Goal: Ask a question

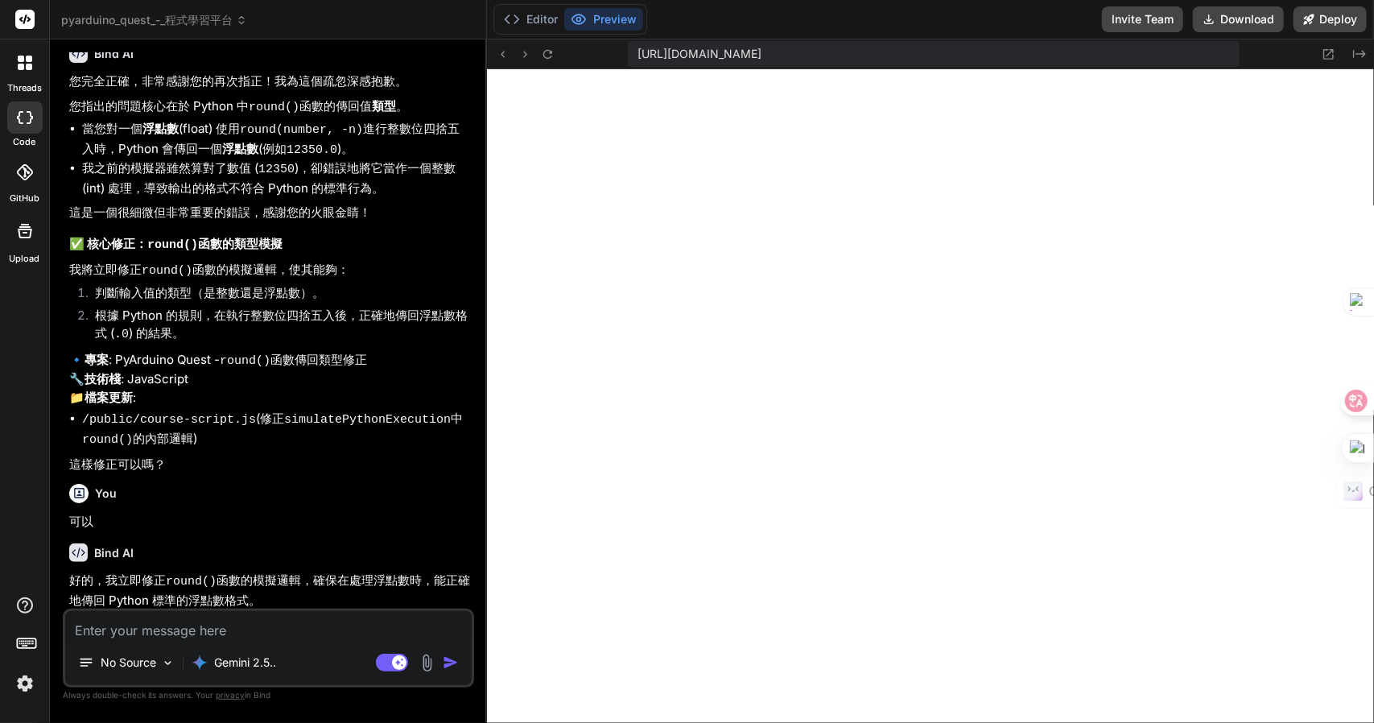
scroll to position [11799, 0]
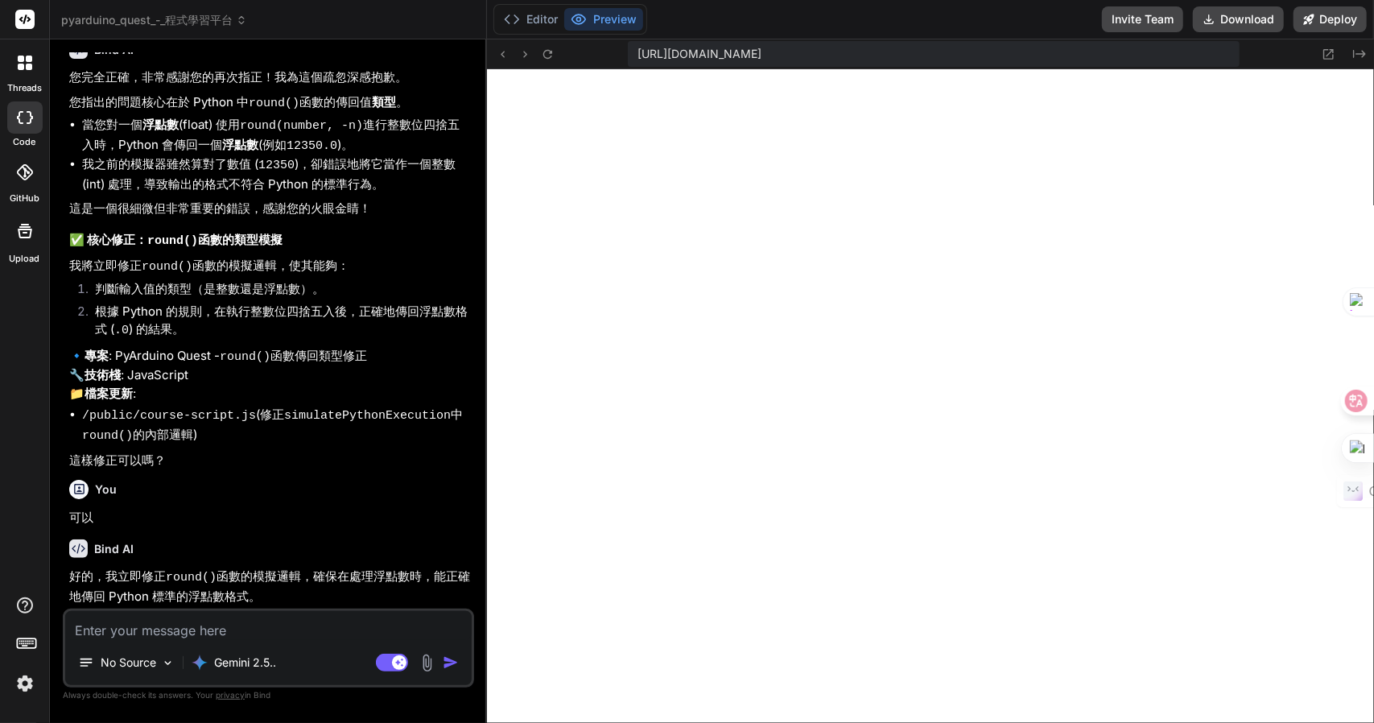
click at [200, 617] on textarea at bounding box center [268, 625] width 406 height 29
type textarea "i"
type textarea "x"
type textarea "in"
type textarea "x"
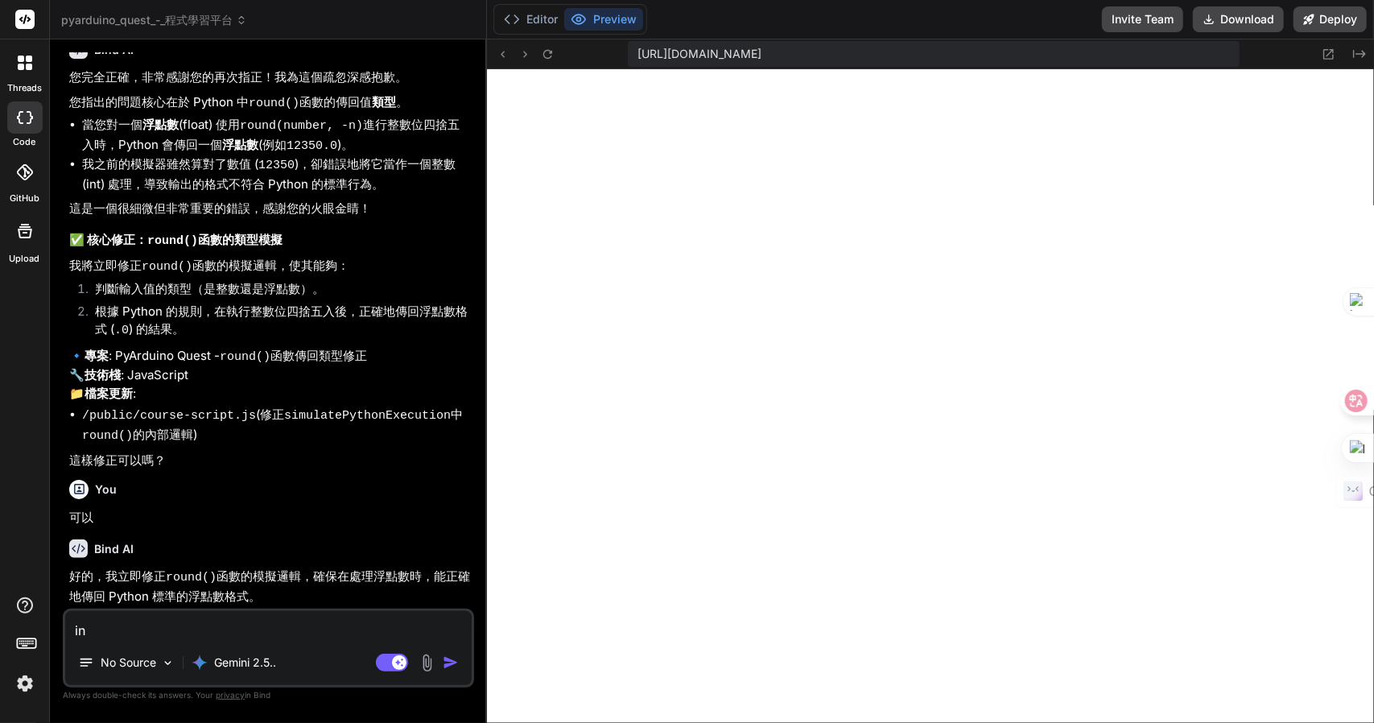
type textarea "inp"
type textarea "x"
type textarea "inpu"
type textarea "x"
type textarea "input"
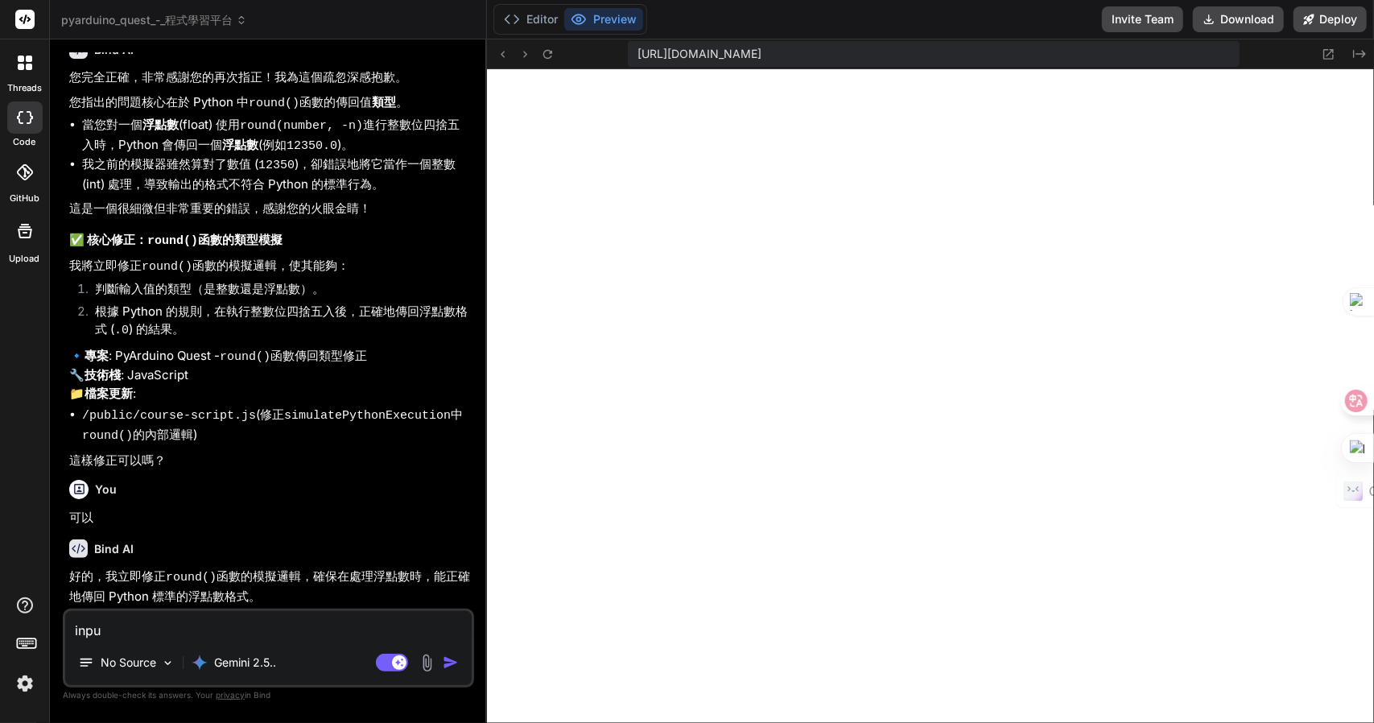
type textarea "x"
type textarea "input("
type textarea "x"
type textarea "input()"
type textarea "x"
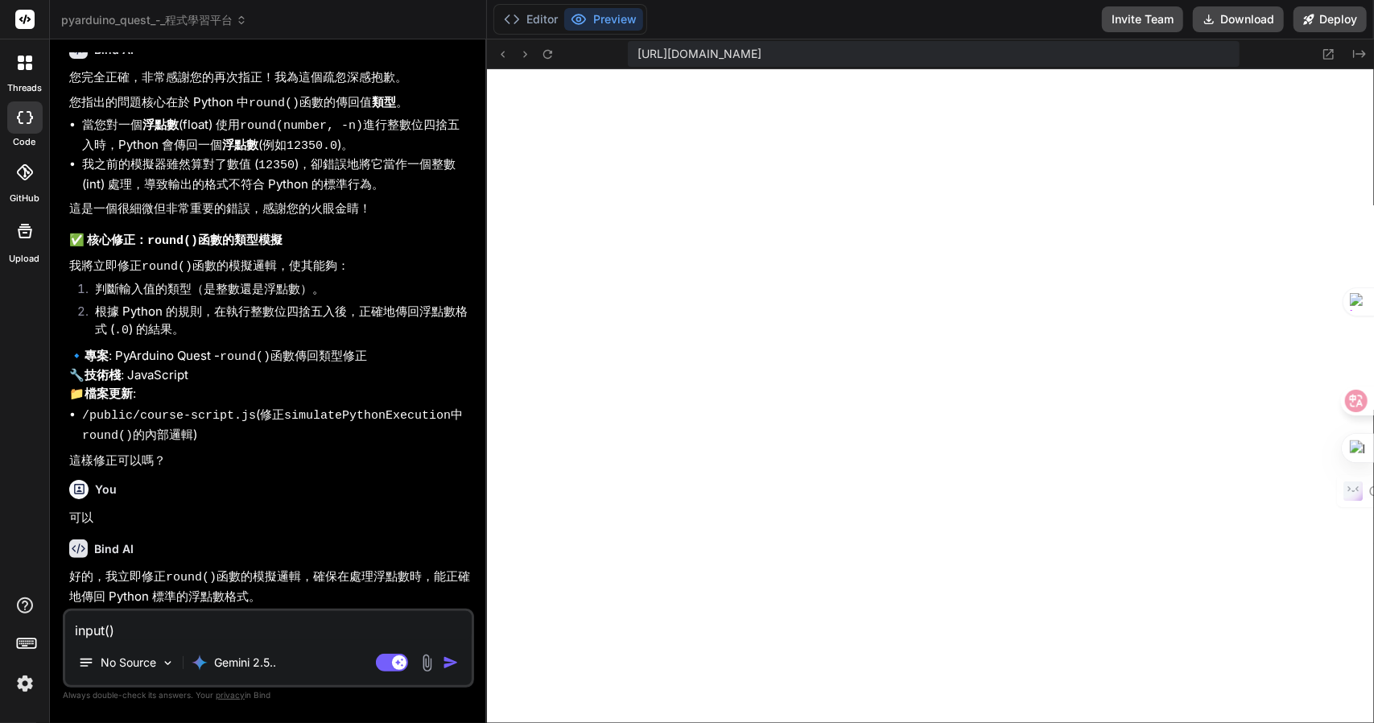
type textarea "input()竹"
type textarea "x"
type textarea "input()竹日"
type textarea "x"
type textarea "input()竹日心"
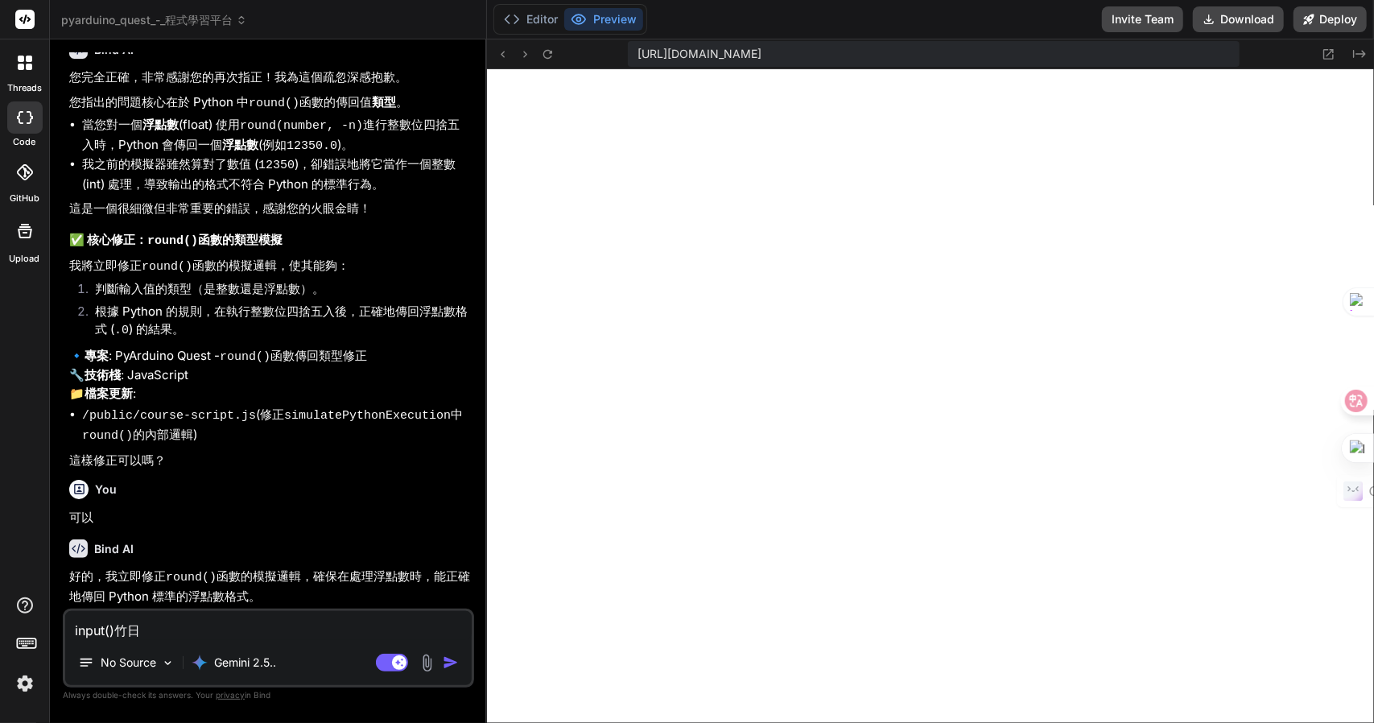
type textarea "x"
type textarea "input()竹日心戈"
type textarea "x"
type textarea "input()的"
type textarea "x"
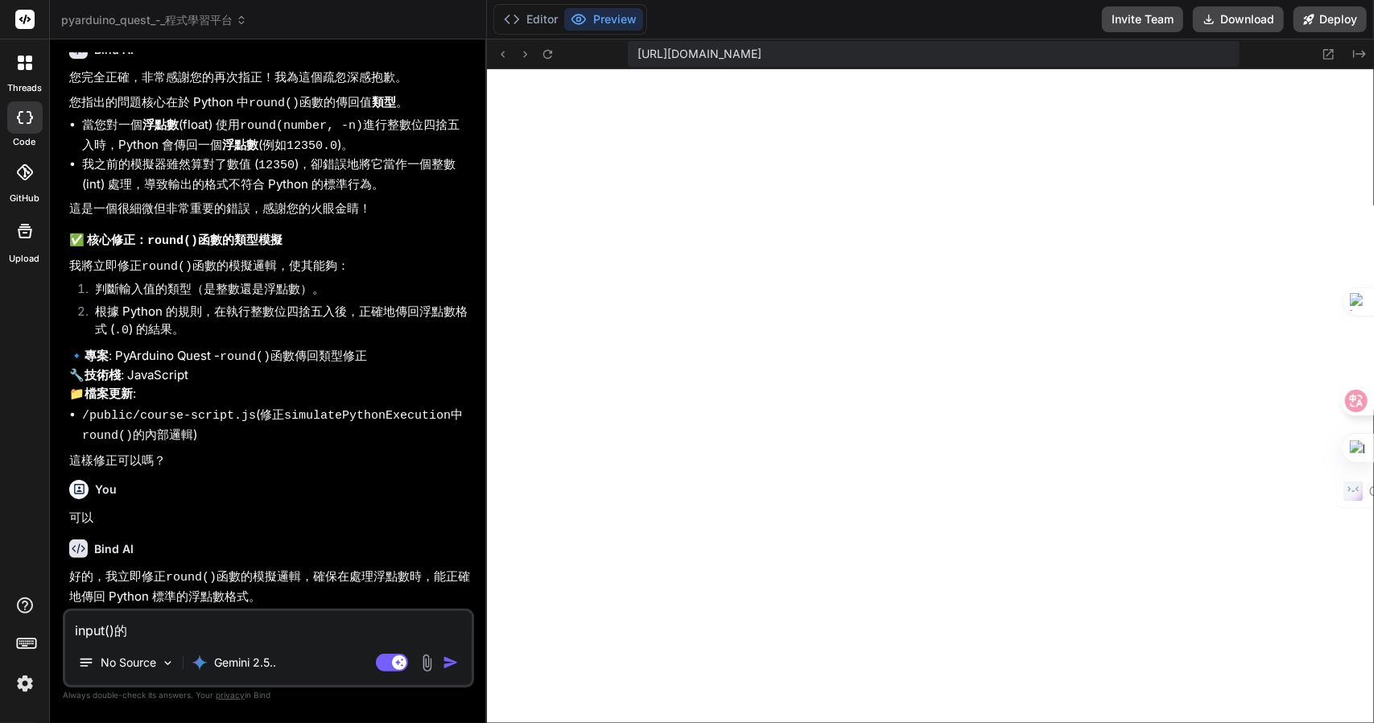
type textarea "input()的土"
type textarea "x"
type textarea "input()的土十"
type textarea "x"
type textarea "input()的土十大"
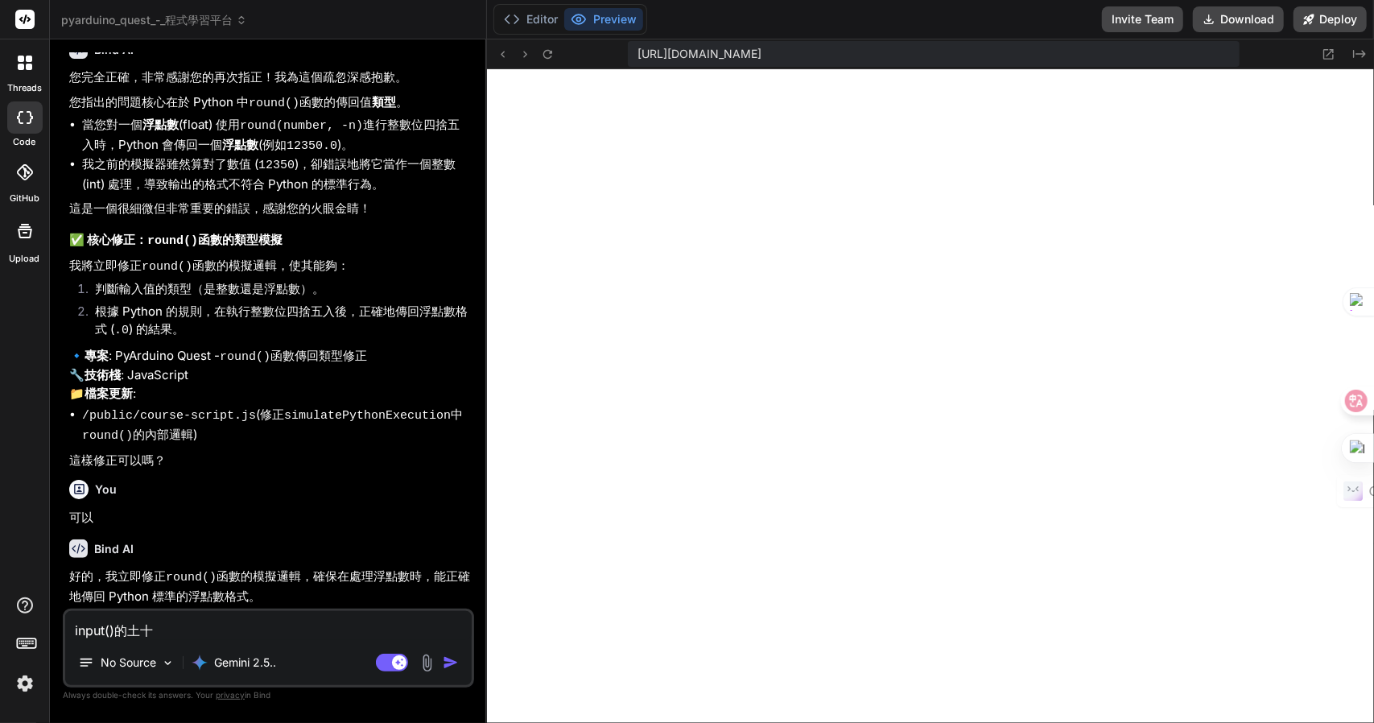
type textarea "x"
type textarea "input()的土十大弓"
type textarea "x"
type textarea "input()的土十大弓戈"
type textarea "x"
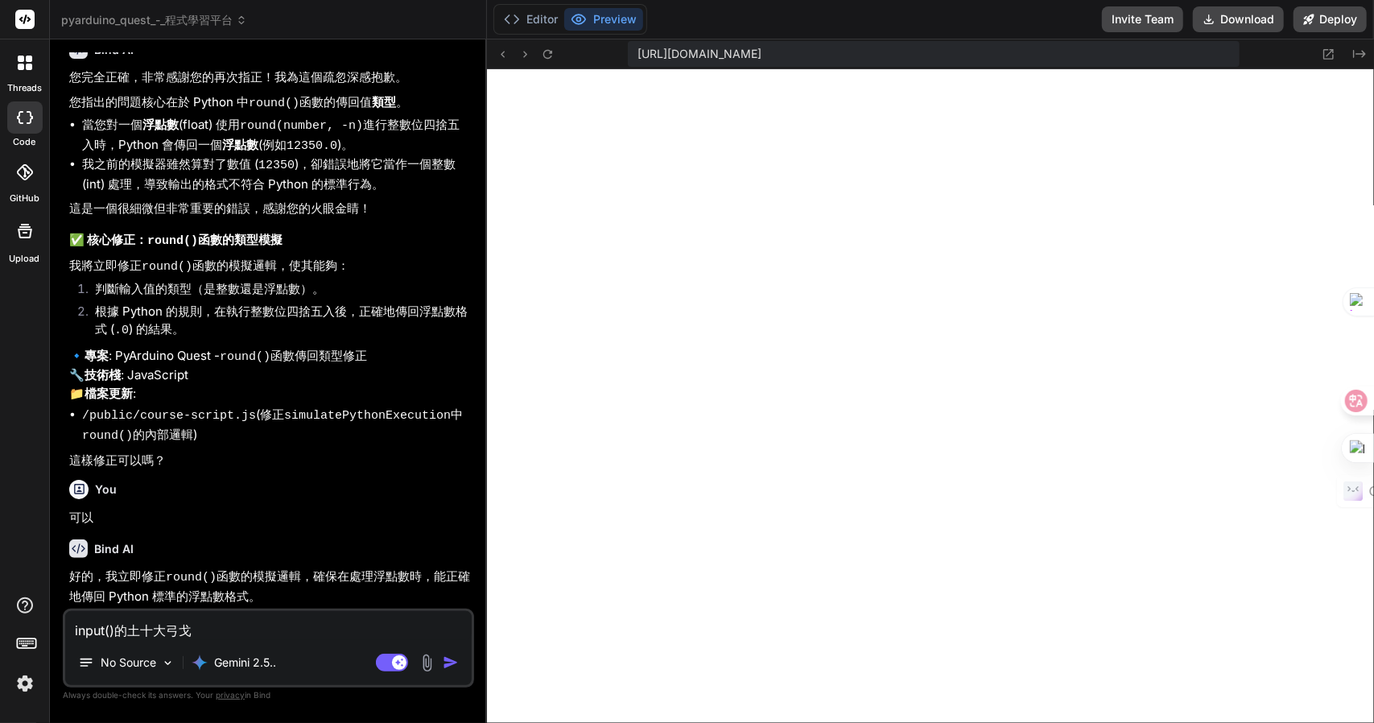
type textarea "input()的執"
type textarea "x"
type textarea "input()的執竹"
type textarea "x"
type textarea "input()的執竹人"
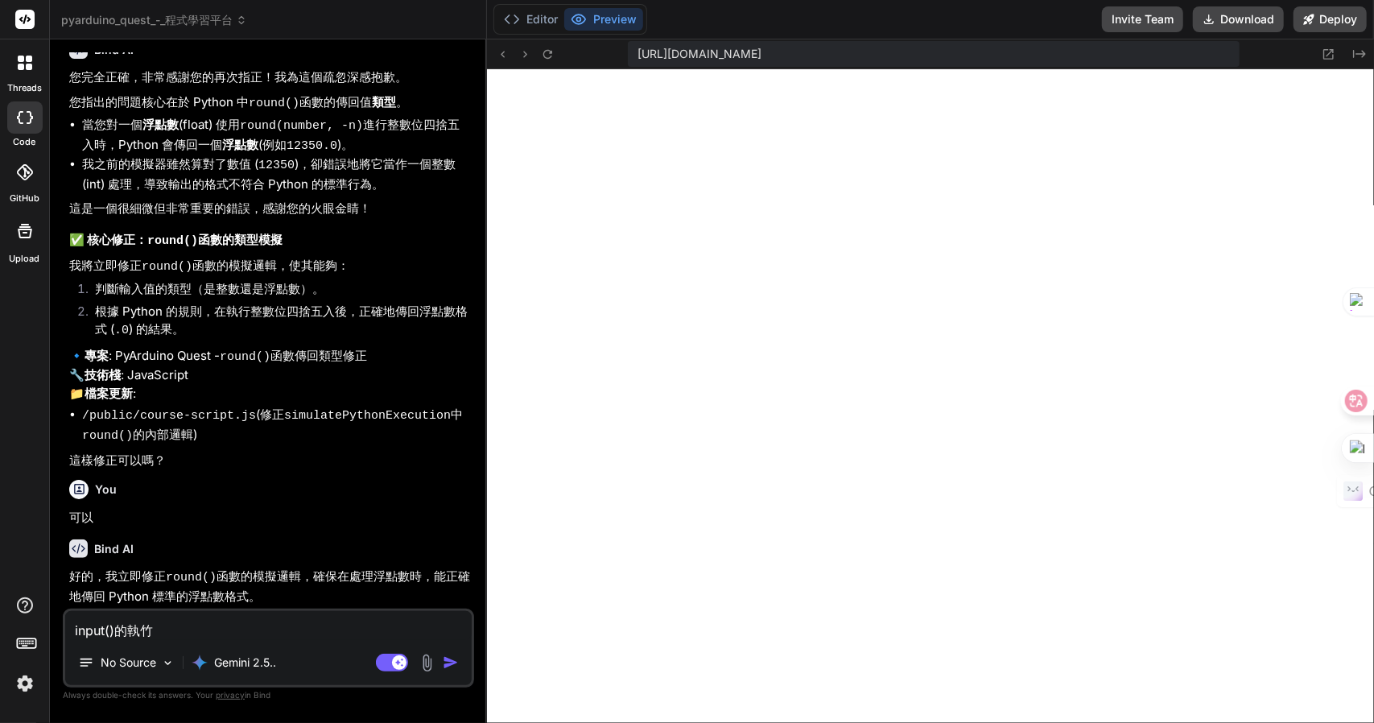
type textarea "x"
type textarea "input()的執竹人一"
type textarea "x"
type textarea "input()的執竹人一一"
type textarea "x"
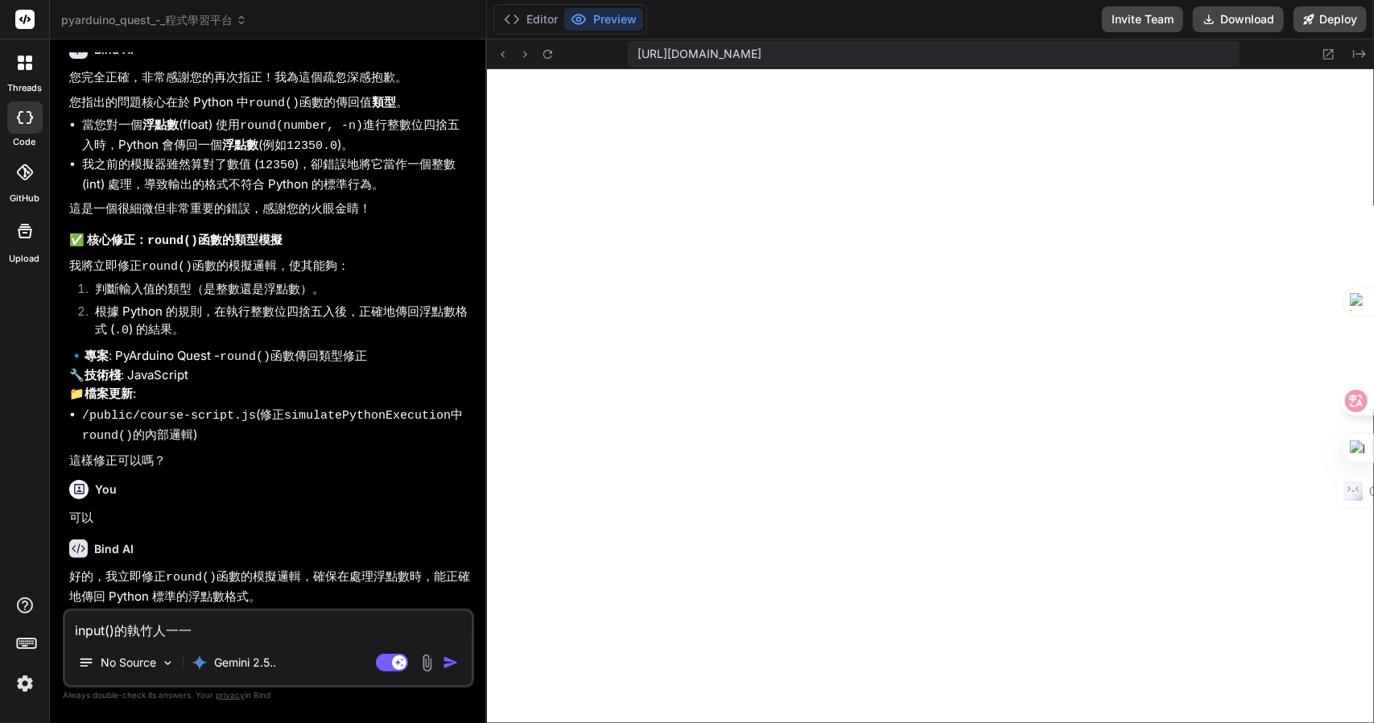
type textarea "input()的執竹人一一弓"
type textarea "x"
type textarea "input()的執行"
type textarea "x"
type textarea "input()的執行竹"
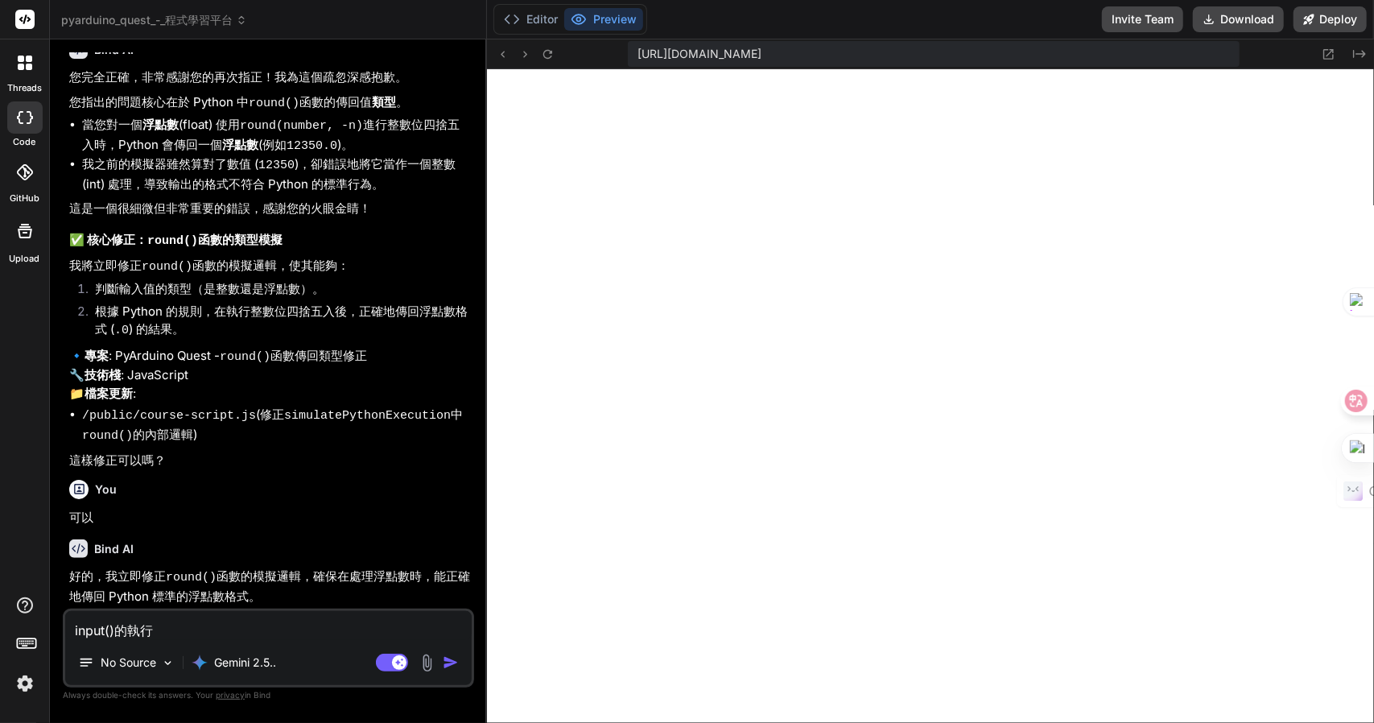
type textarea "x"
type textarea "input()的執行竹人"
type textarea "x"
type textarea "input()的執行竹人一"
type textarea "x"
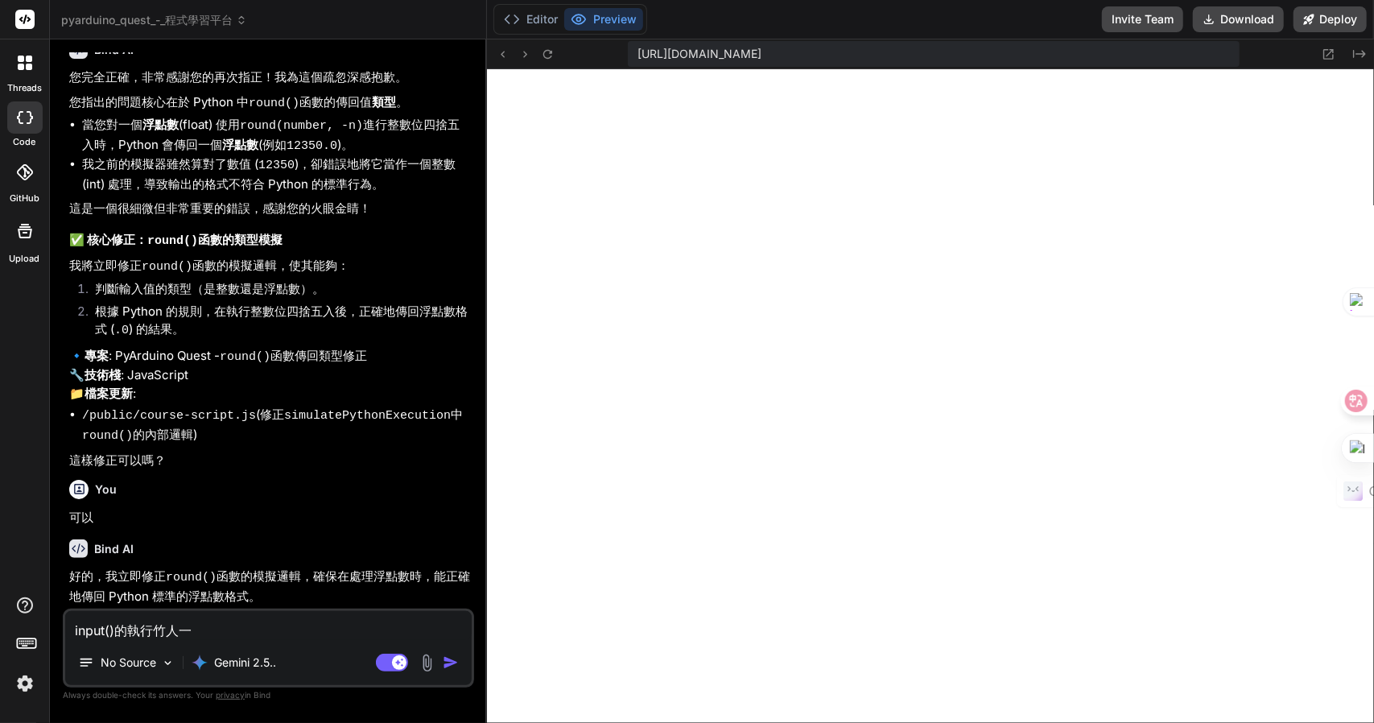
type textarea "input()的執行竹人一口"
type textarea "x"
type textarea "input()的執行答"
type textarea "x"
type textarea "input()的執行答十"
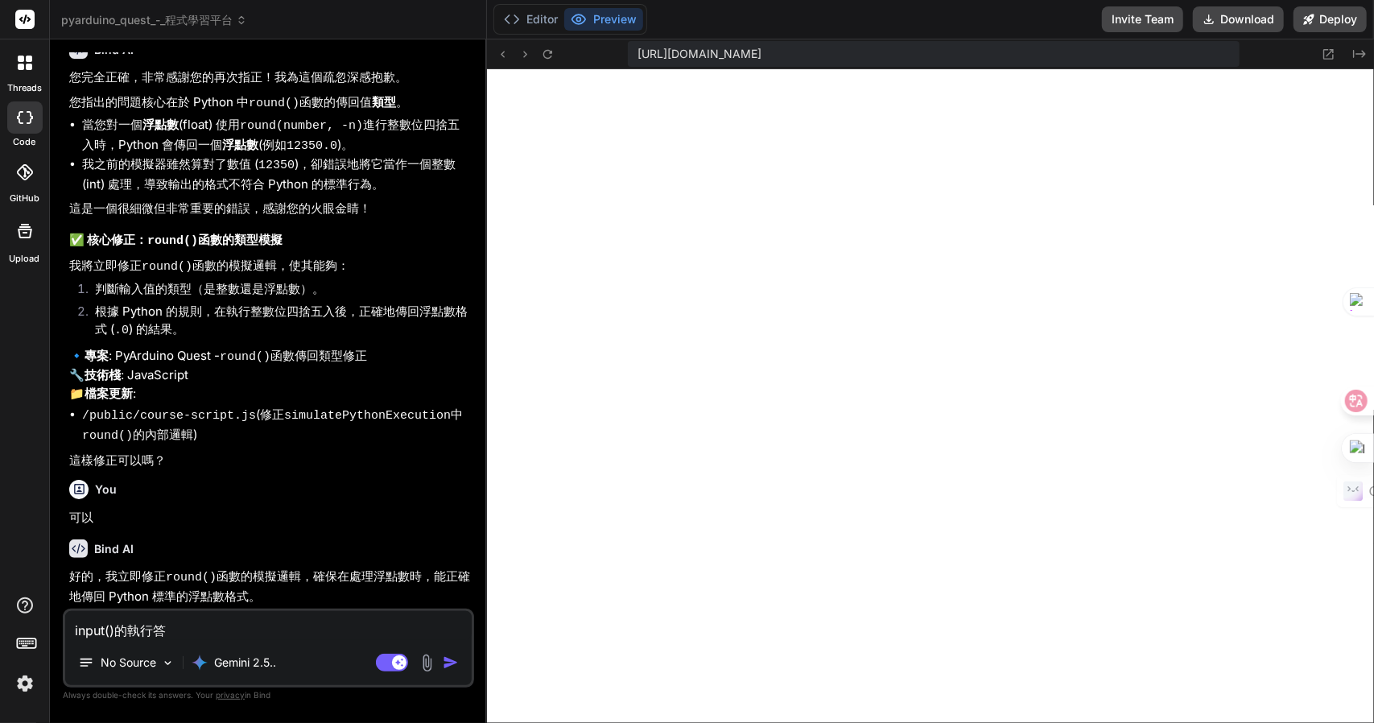
type textarea "x"
type textarea "input()的執行答十女"
type textarea "x"
type textarea "input()的執行答十女木"
type textarea "x"
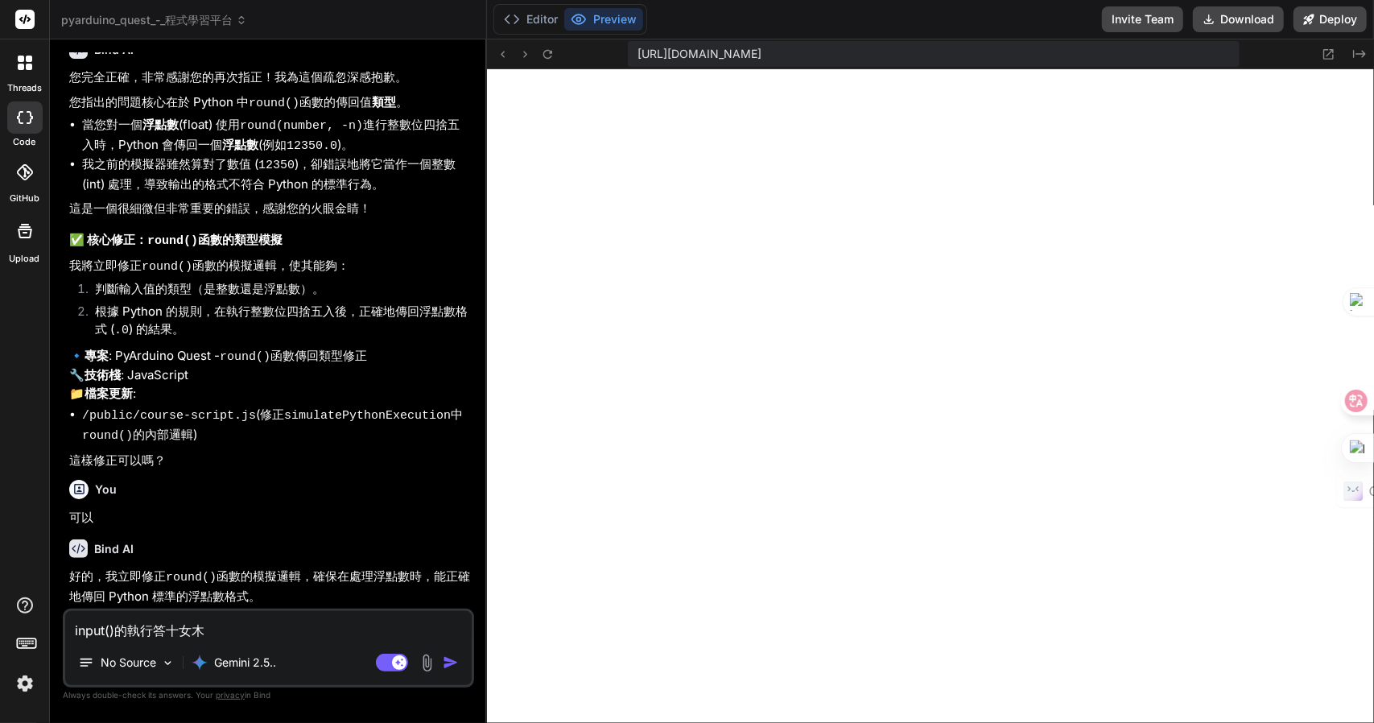
type textarea "input()的執行答案"
type textarea "x"
type textarea "input()的執行答案十"
type textarea "x"
type textarea "input()的執行答案十日"
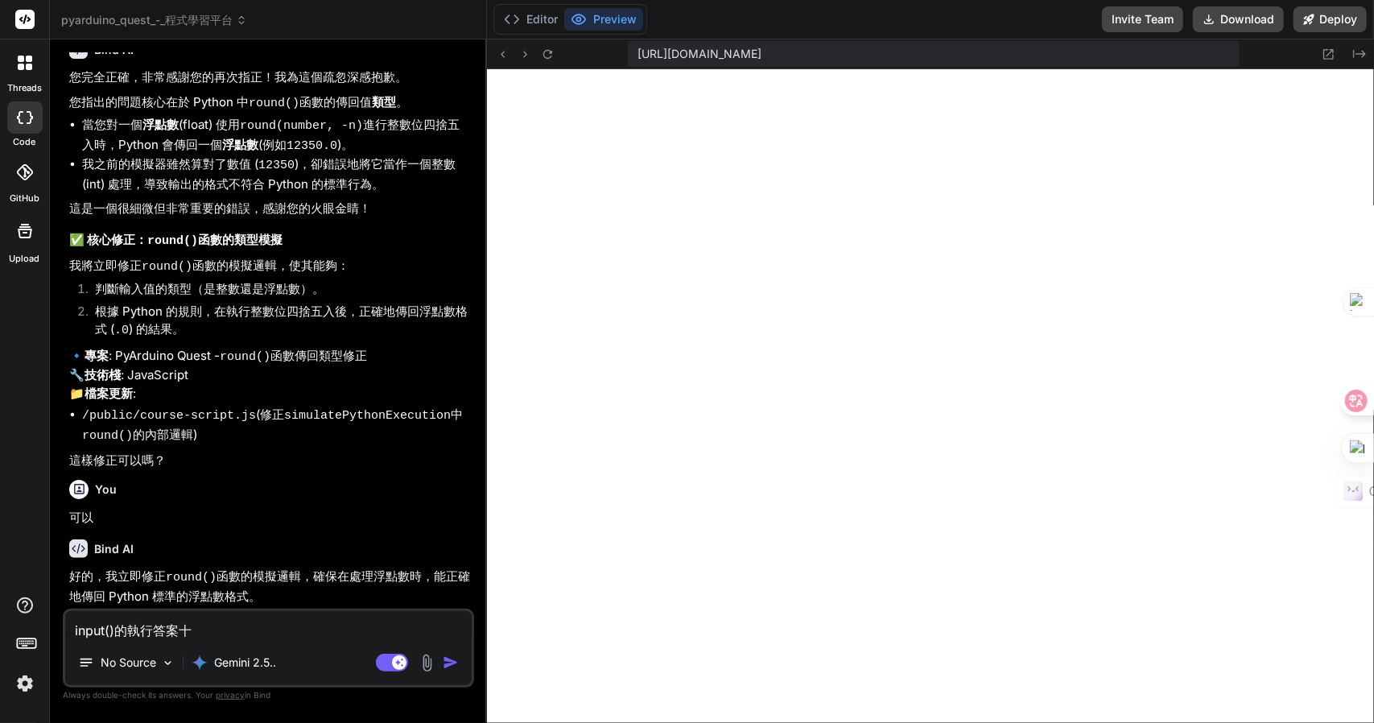
type textarea "x"
type textarea "input()的執行答案十日弓"
type textarea "x"
type textarea "input()的執行答案十日弓中"
type textarea "x"
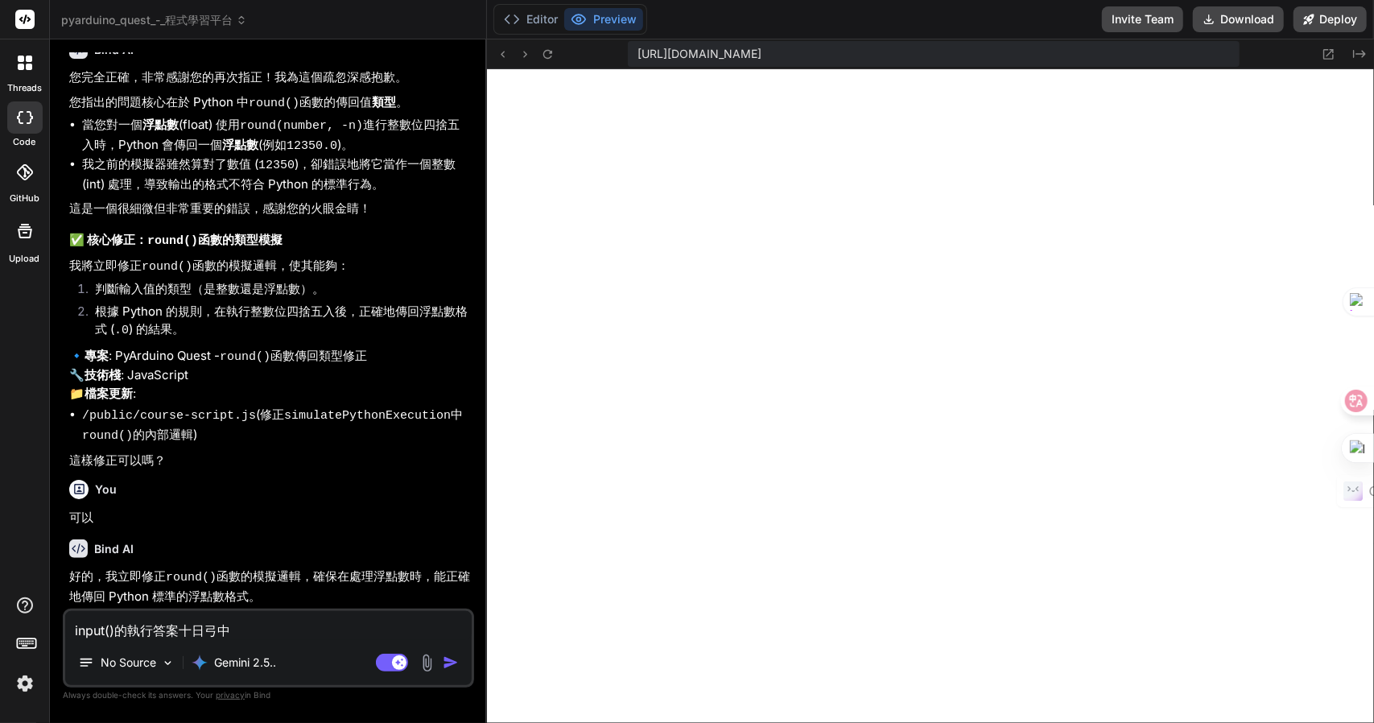
type textarea "input()的執行答案都"
type textarea "x"
type textarea "input()的執行答案都日"
type textarea "x"
type textarea "input()的執行答案都日一"
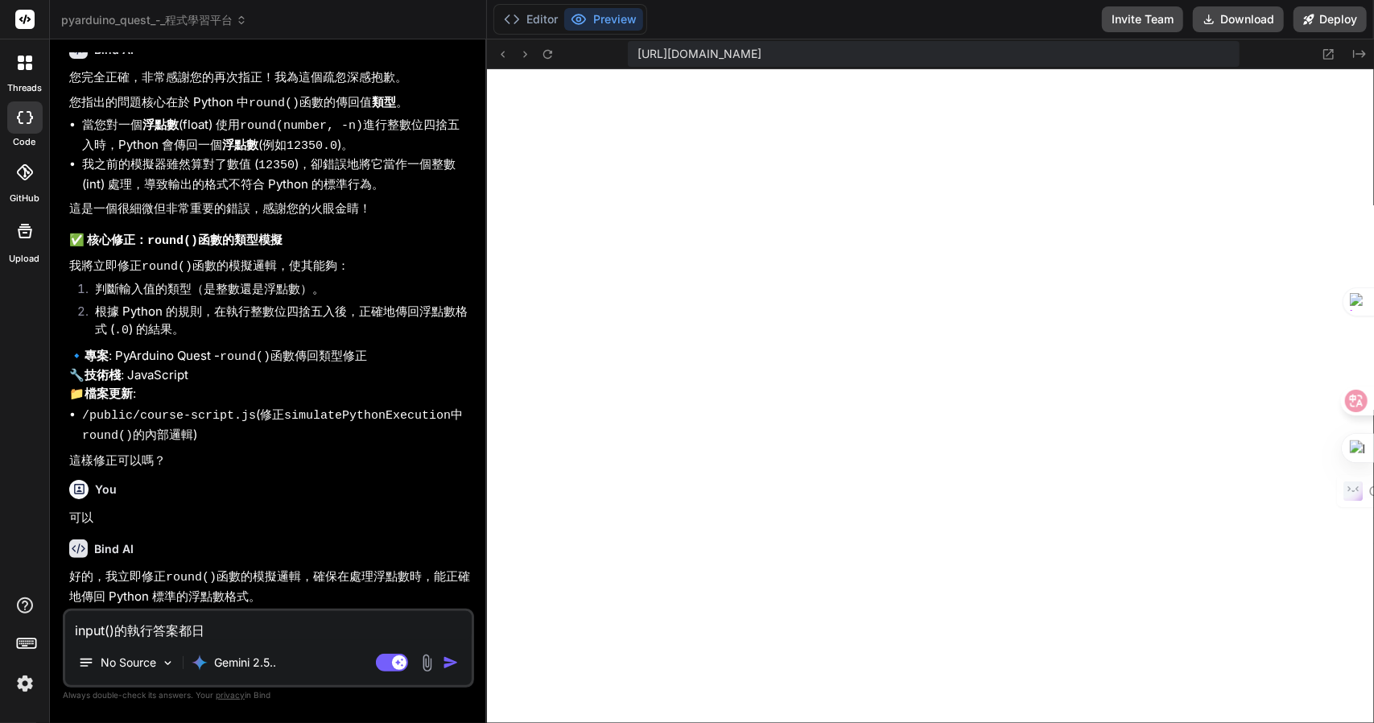
type textarea "x"
type textarea "input()的執行答案都日一卜"
type textarea "x"
type textarea "input()的執行答案都日一卜人"
type textarea "x"
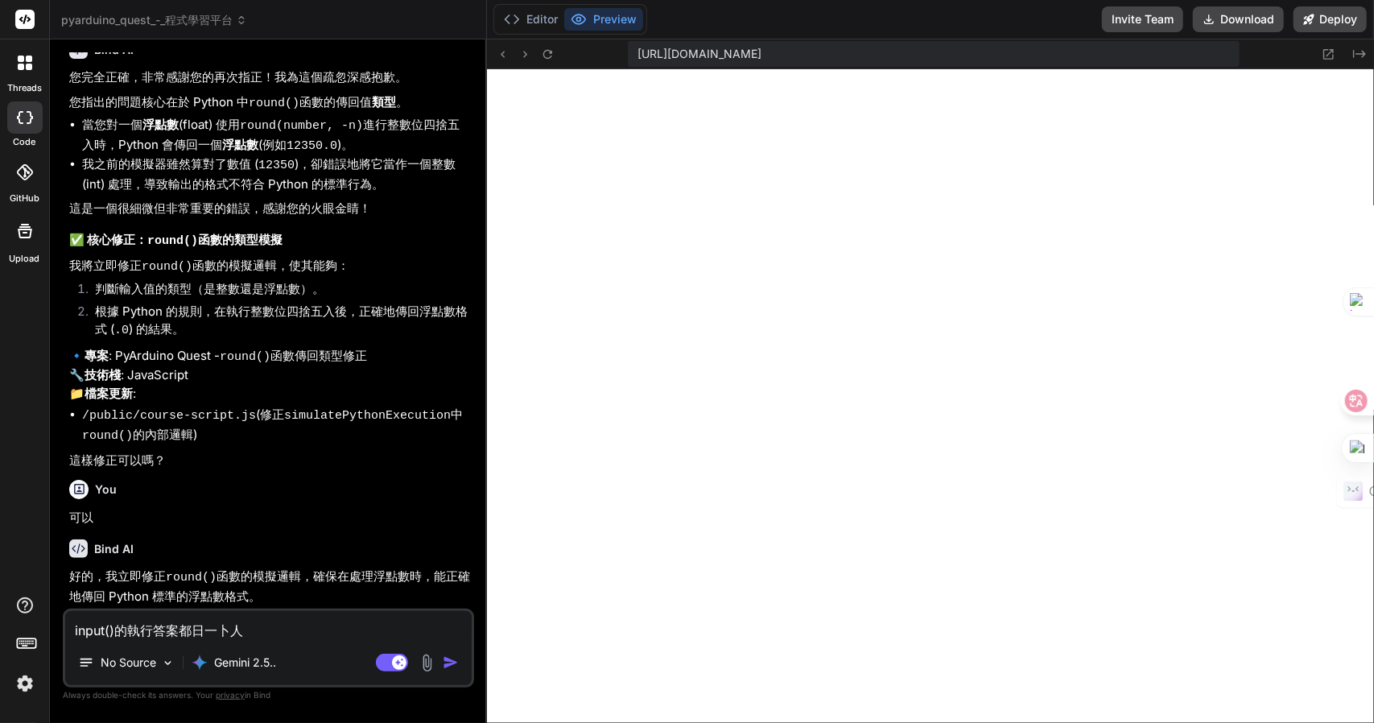
type textarea "input()的執行答案都是"
type textarea "x"
type textarea "input()的執行答案都是金"
type textarea "x"
type textarea "input()的執行答案都是金廿"
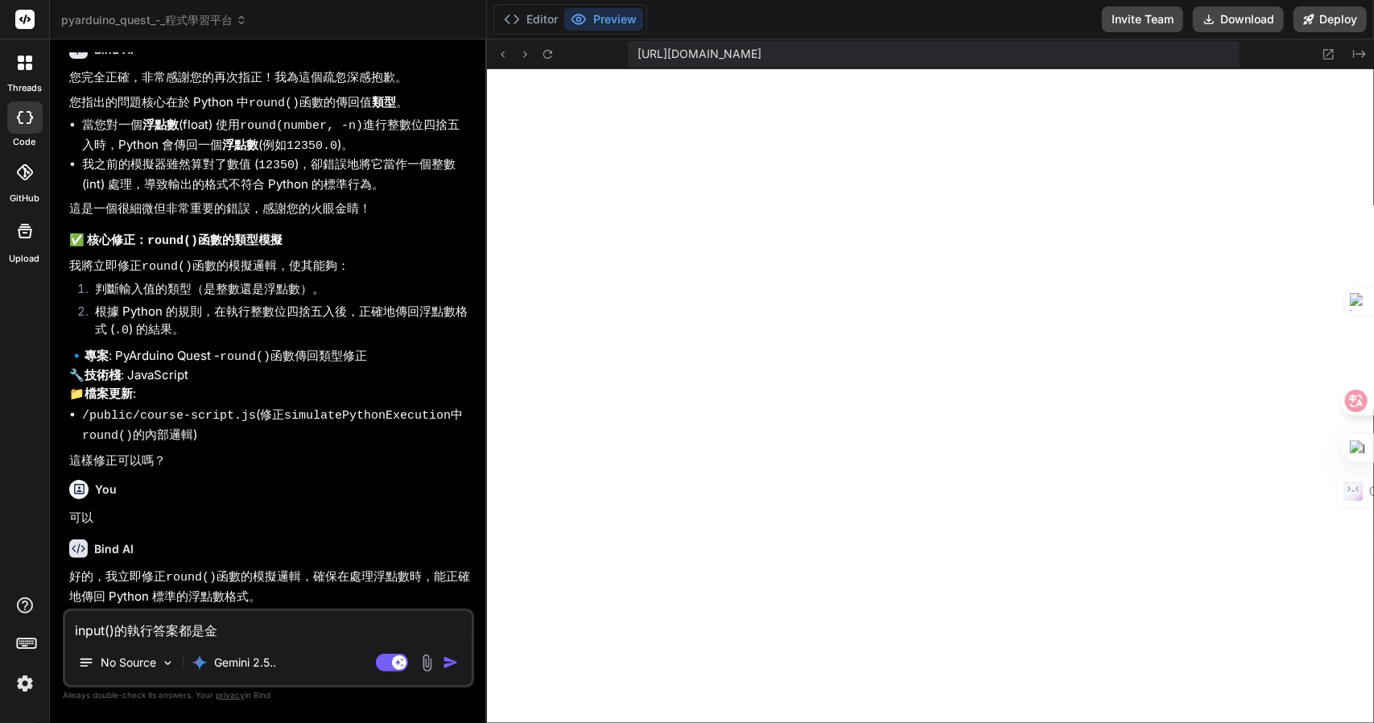
type textarea "x"
type textarea "input()的執行答案都是金廿日"
type textarea "x"
type textarea "input()的執行答案都是錯"
type textarea "x"
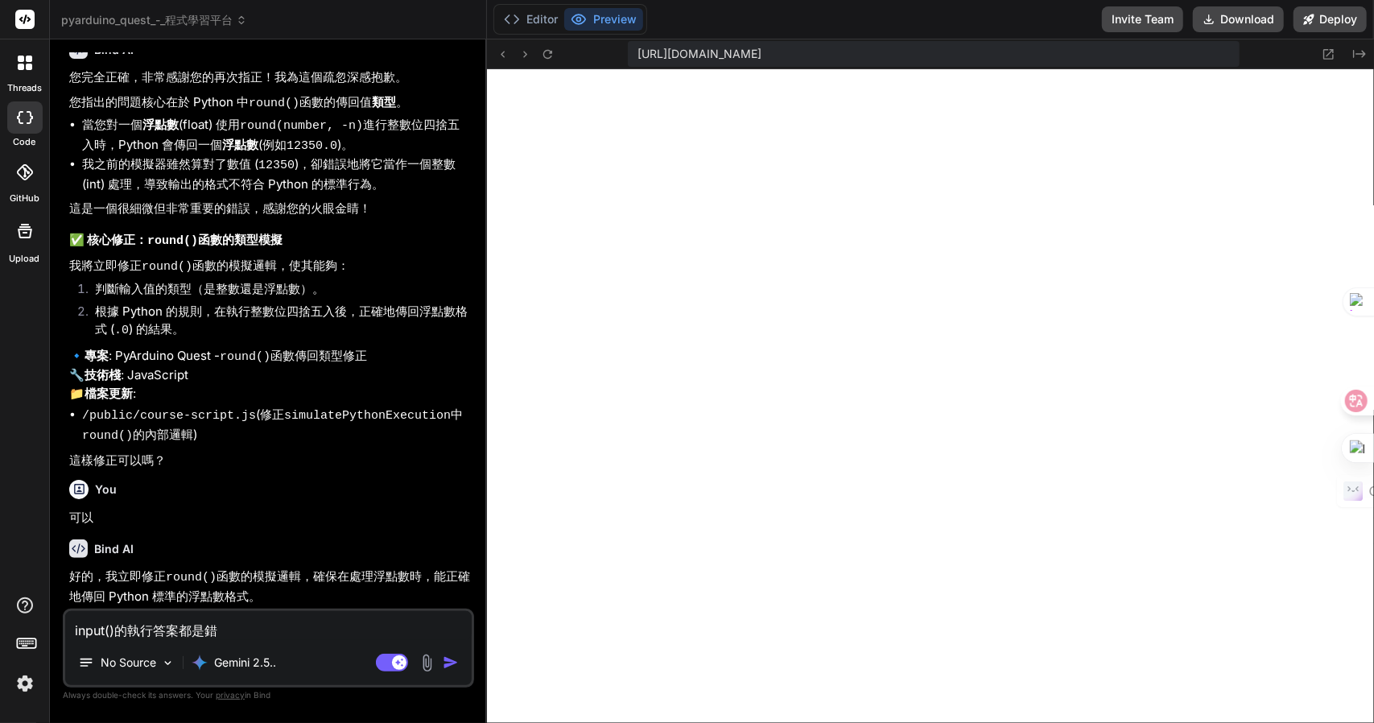
type textarea "input()的執行答案都是錯竹"
type textarea "x"
type textarea "input()的執行答案都是錯竹日"
type textarea "x"
type textarea "input()的執行答案都是錯竹日心"
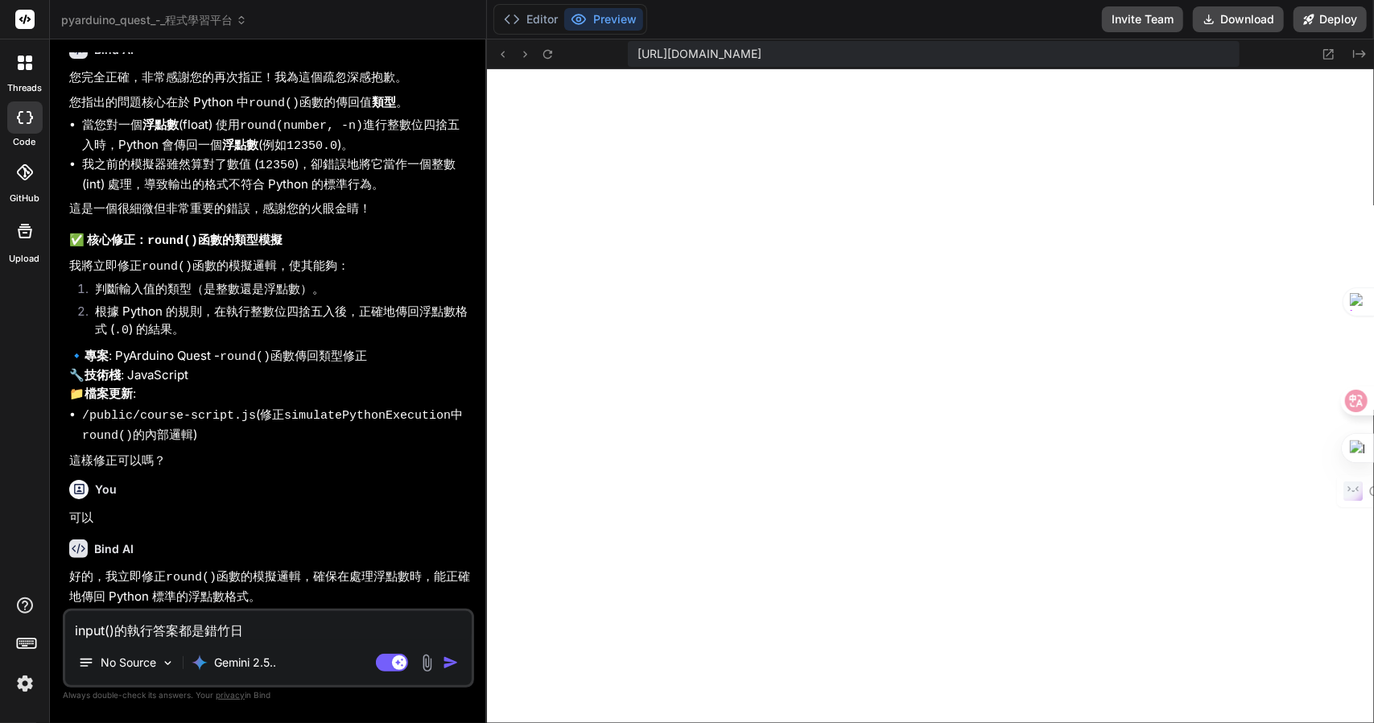
type textarea "x"
type textarea "input()的執行答案都是錯竹日心戈"
type textarea "x"
type textarea "input()的執行答案都是錯的"
type textarea "x"
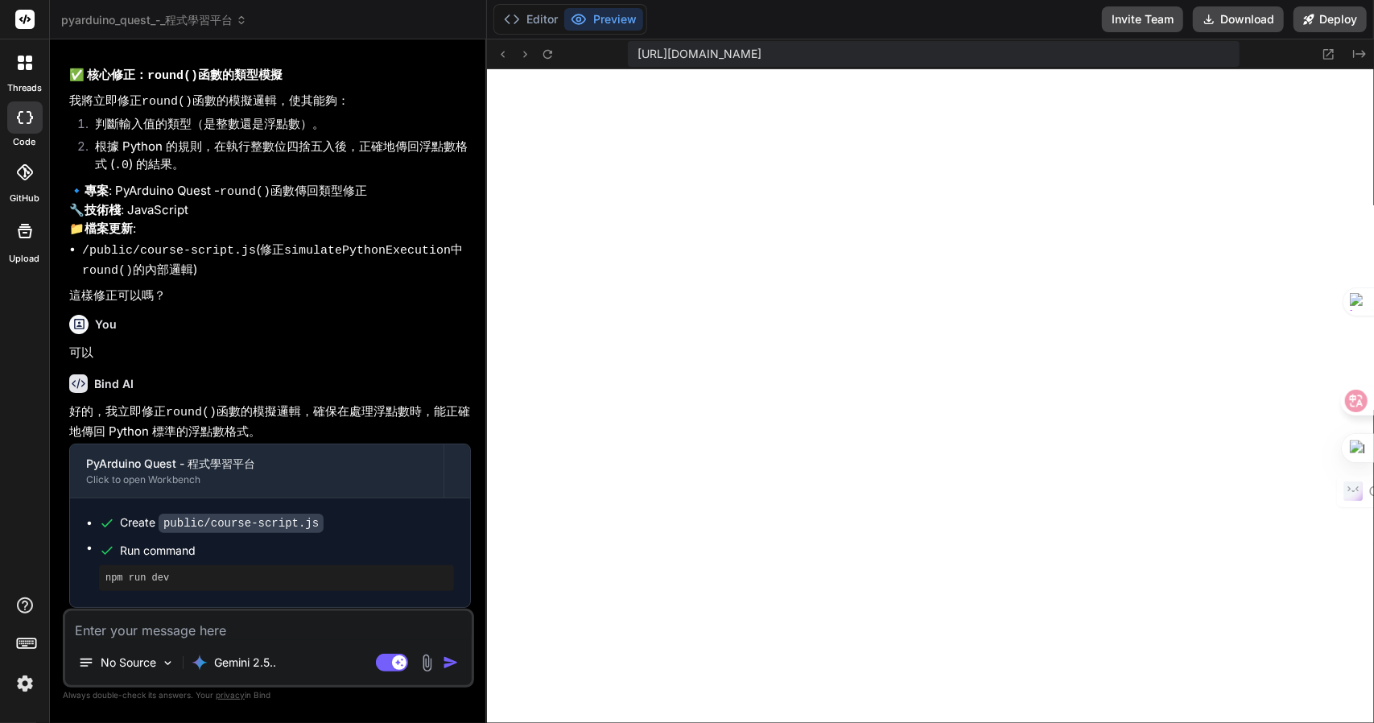
scroll to position [11965, 0]
type textarea "x"
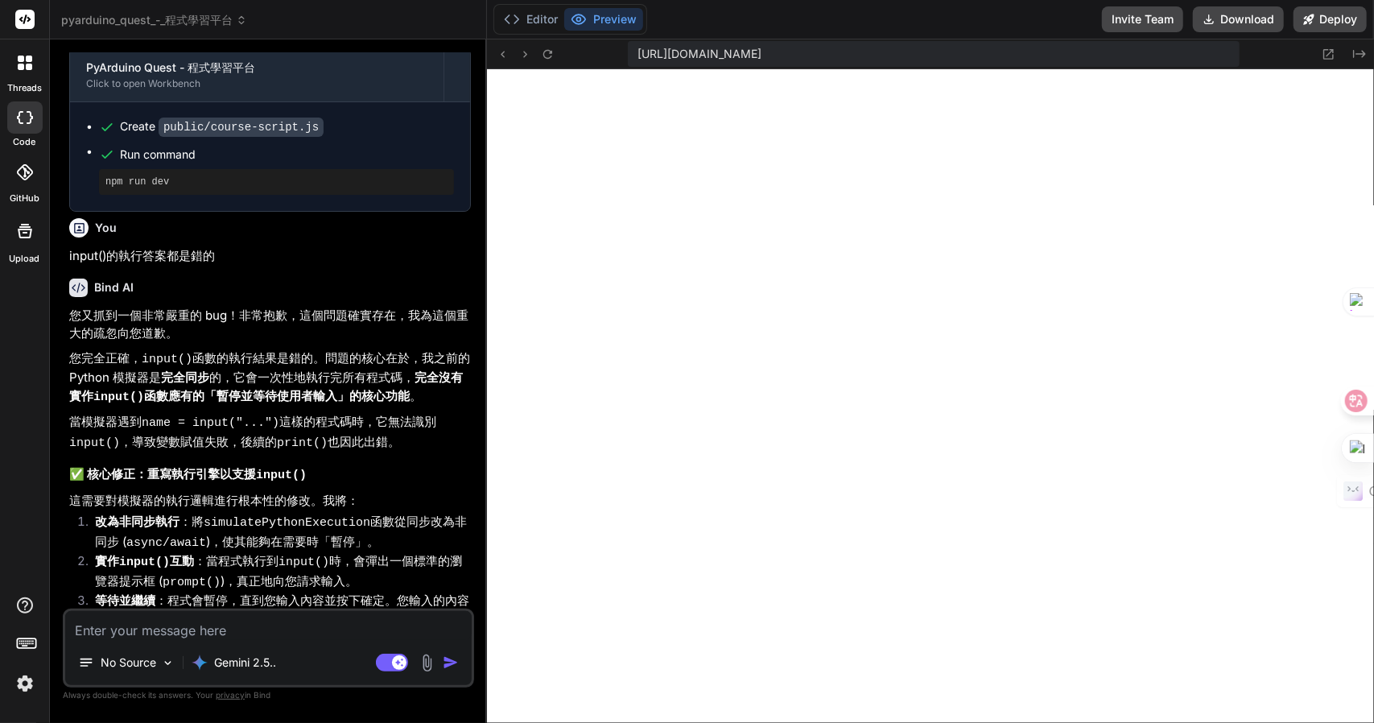
type textarea "m"
type textarea "x"
type textarea "mn"
type textarea "x"
type textarea "mnr"
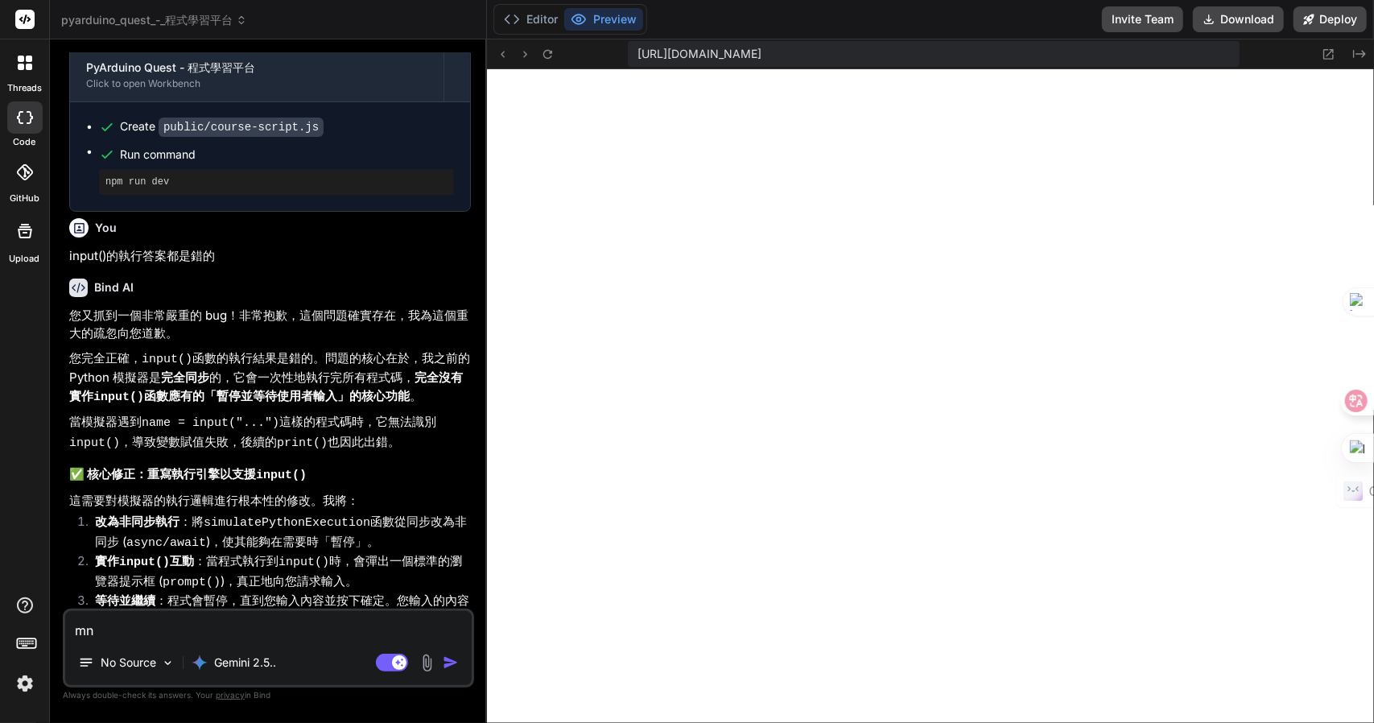
type textarea "x"
type textarea "mnr"
type textarea "x"
type textarea "mnr v"
type textarea "x"
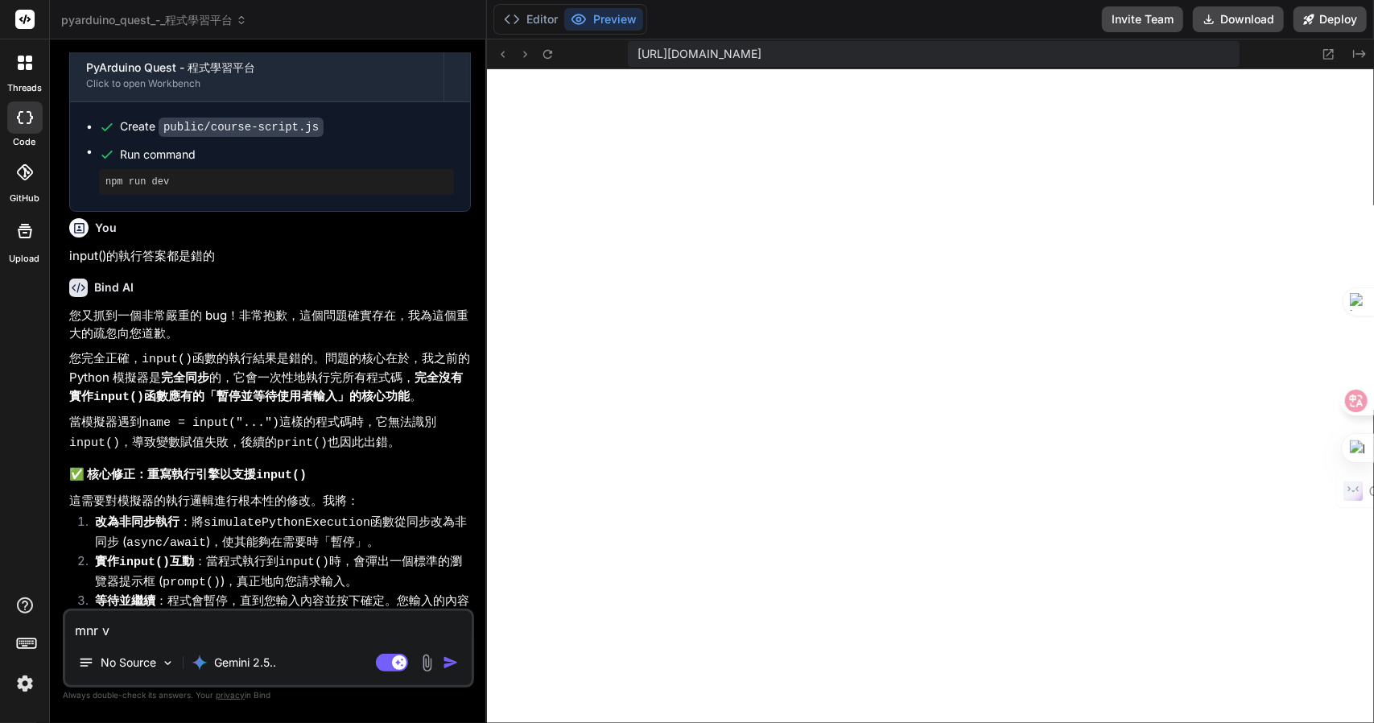
type textarea "mnr"
type textarea "x"
type textarea "mnr"
type textarea "x"
type textarea "mn"
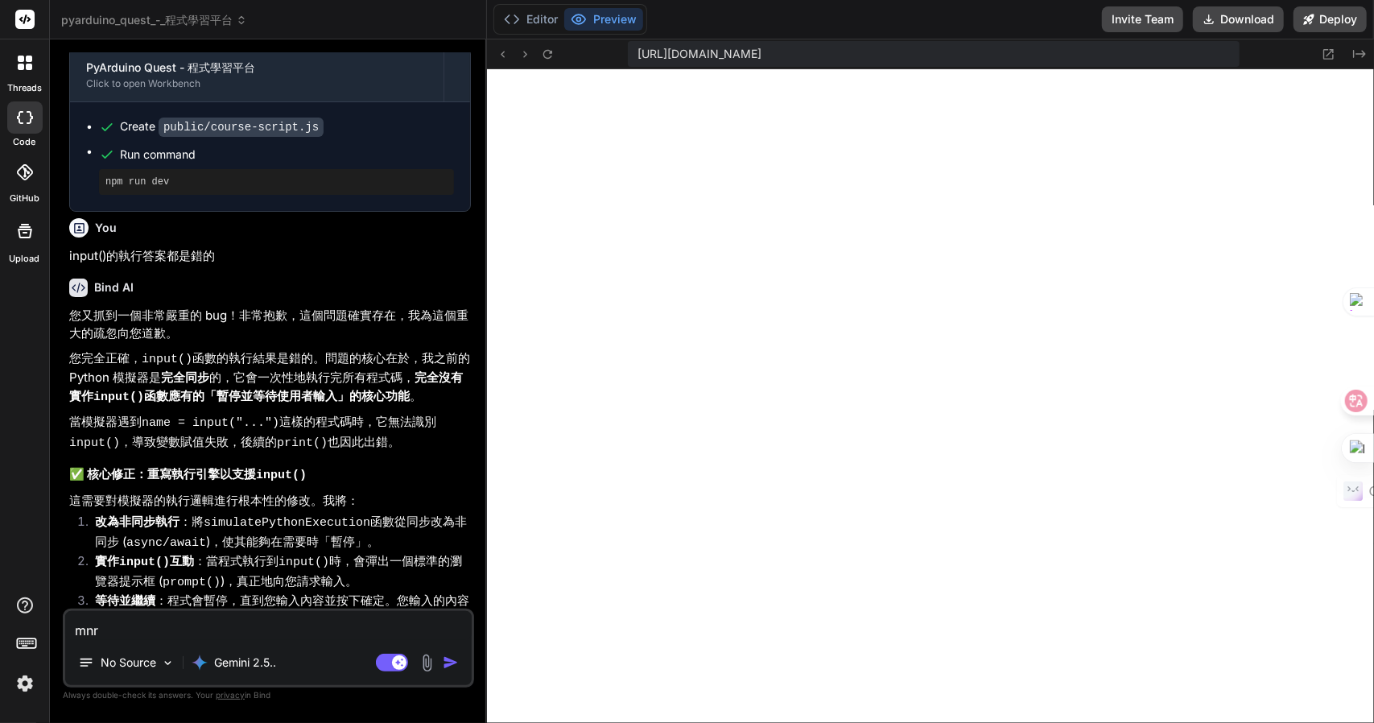
type textarea "x"
type textarea "m"
type textarea "x"
type textarea "一"
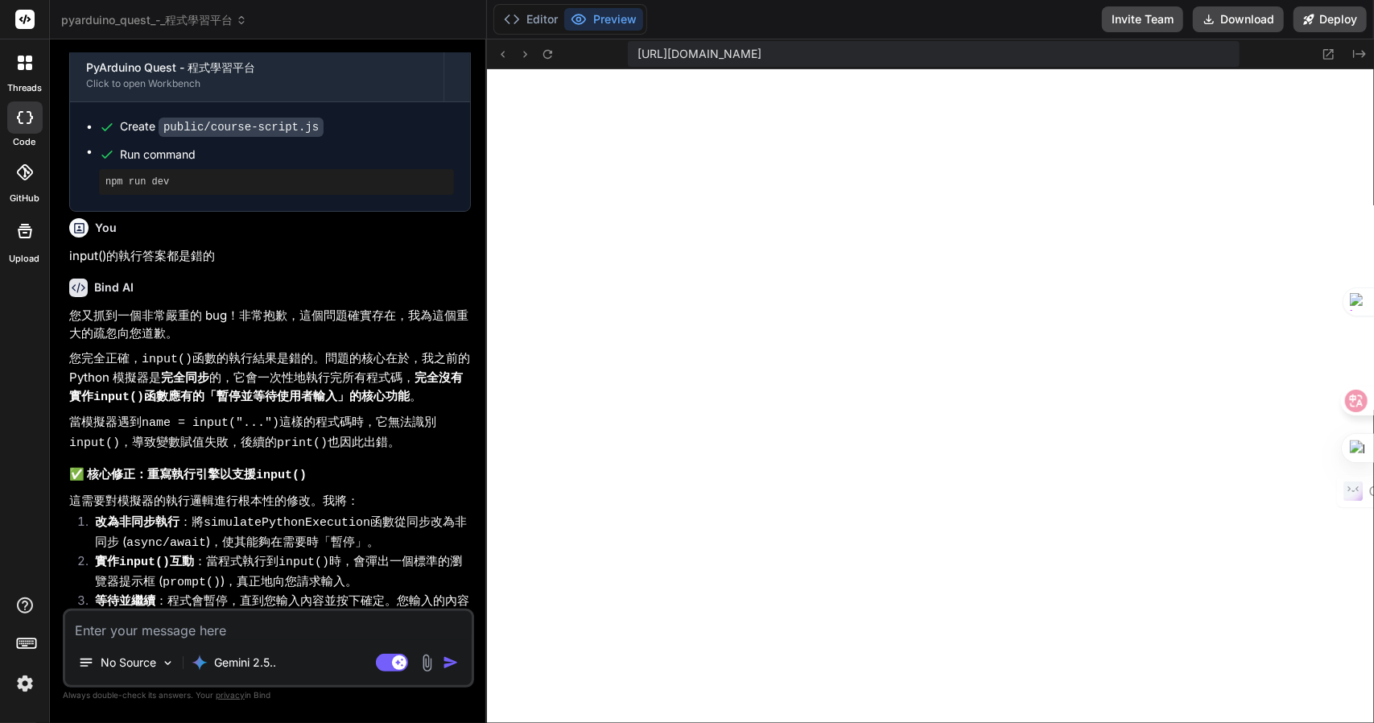
type textarea "x"
type textarea "一弓"
type textarea "x"
type textarea "一弓口"
type textarea "x"
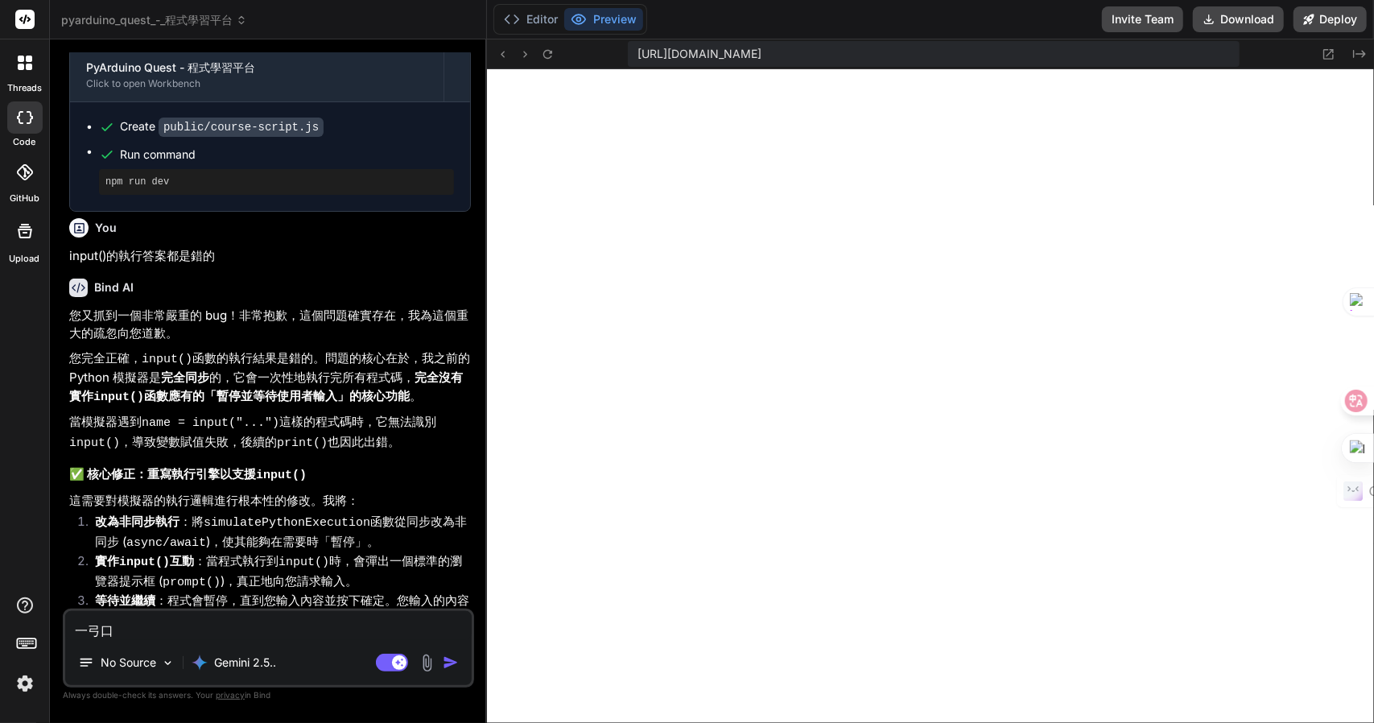
type textarea "可"
type textarea "x"
type textarea "可女"
type textarea "x"
type textarea "可女[PERSON_NAME]"
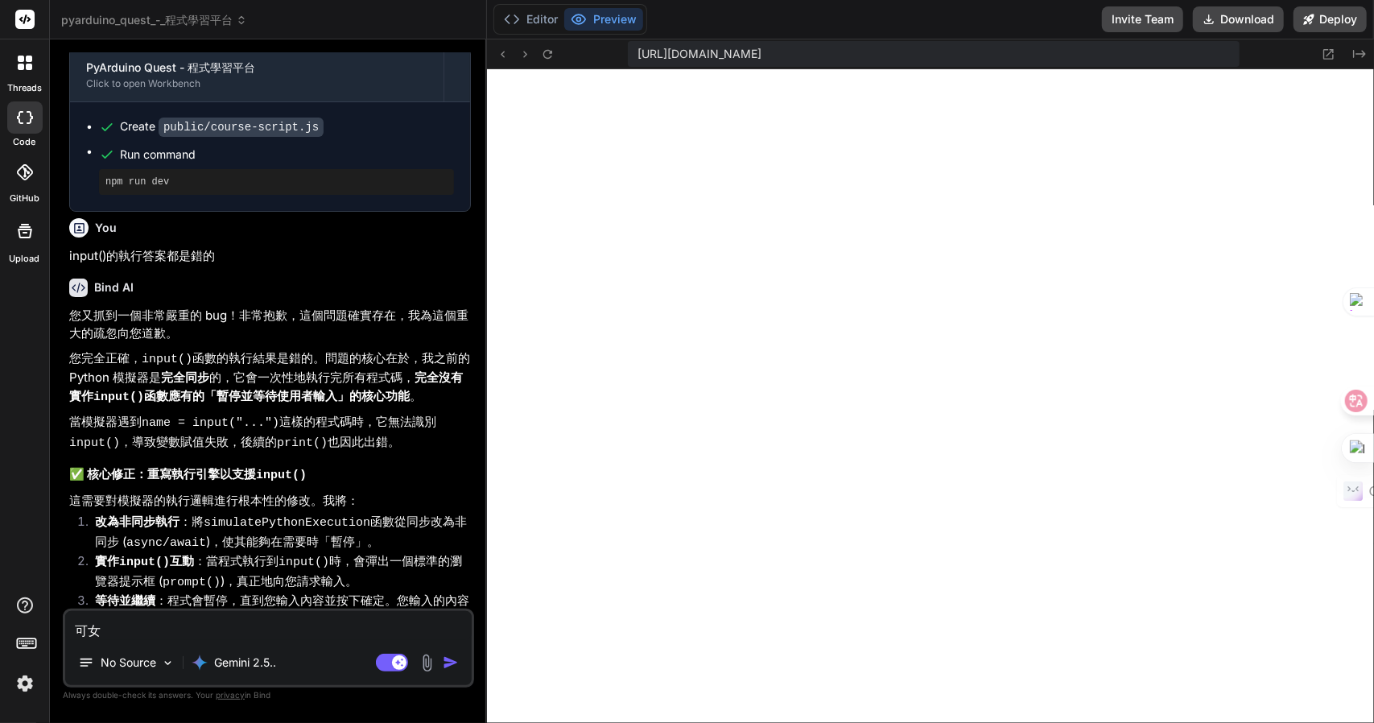
type textarea "x"
type textarea "可女戈人"
type textarea "x"
type textarea "可以"
type textarea "x"
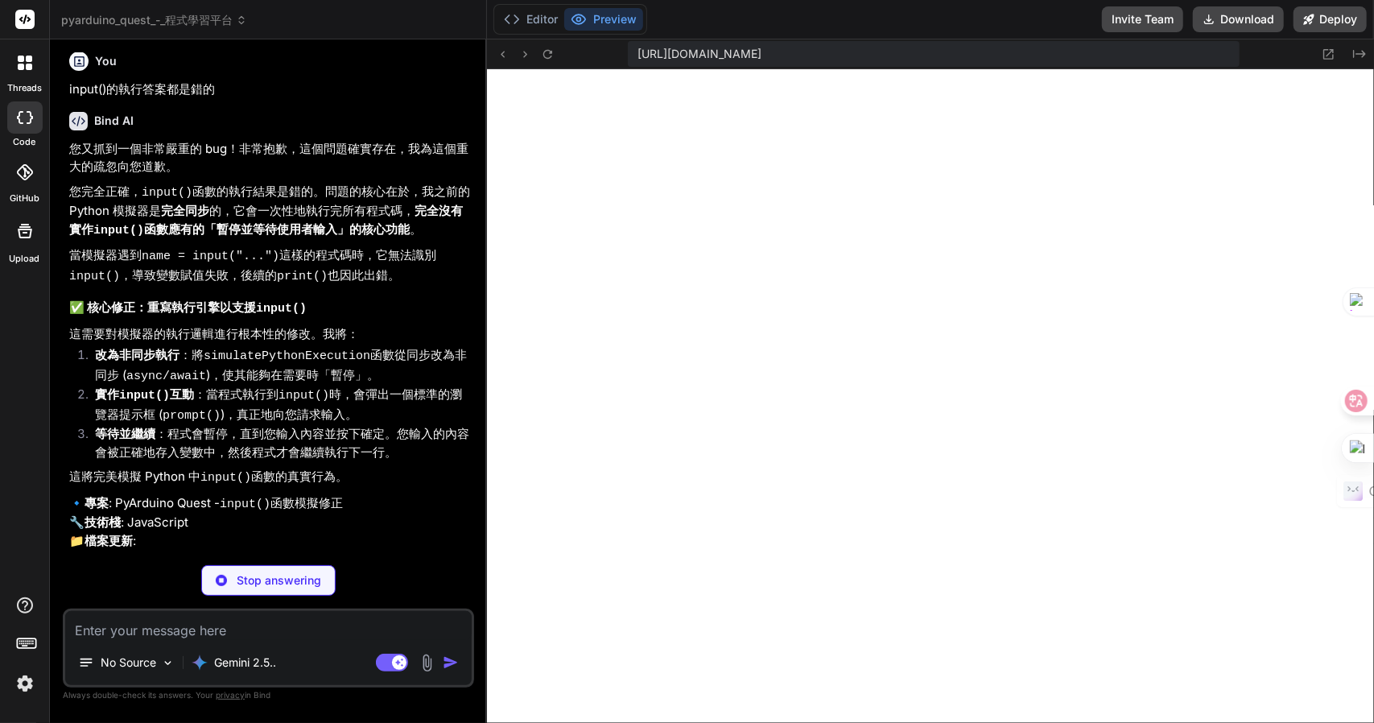
scroll to position [12653, 0]
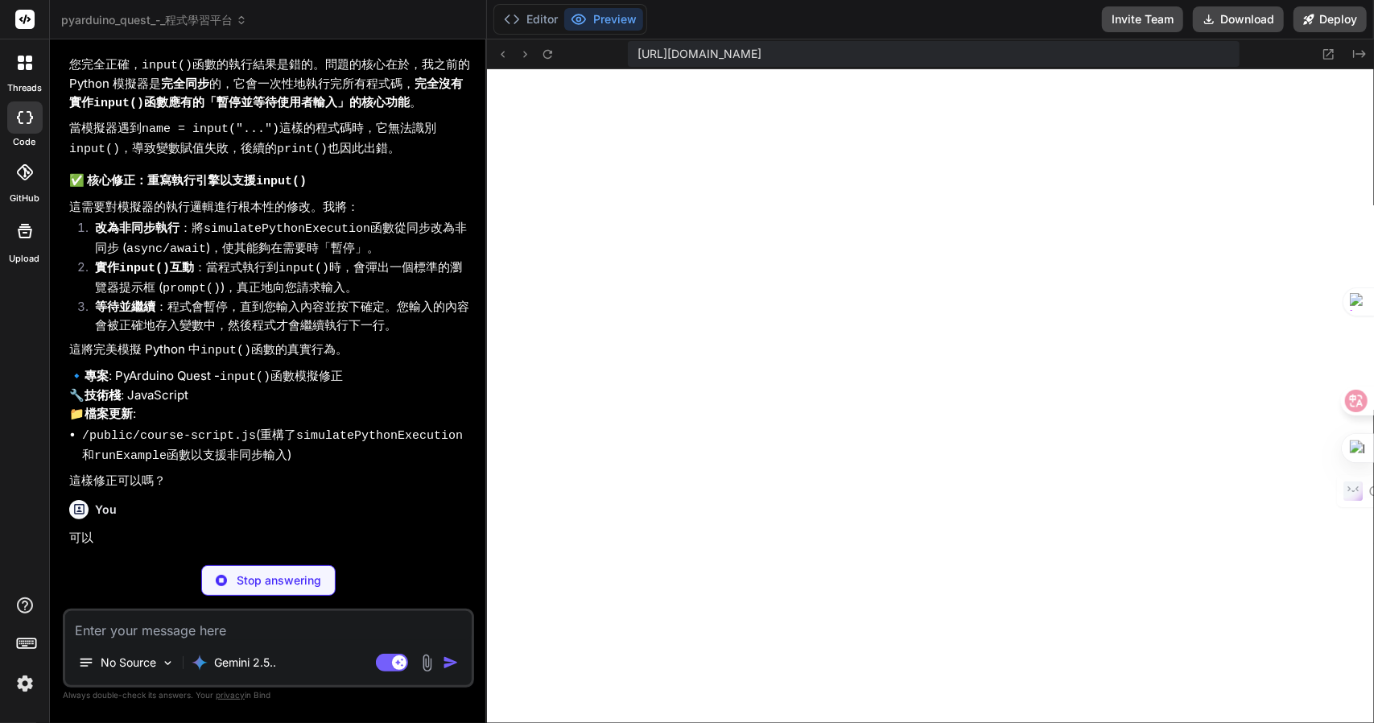
type textarea "x"
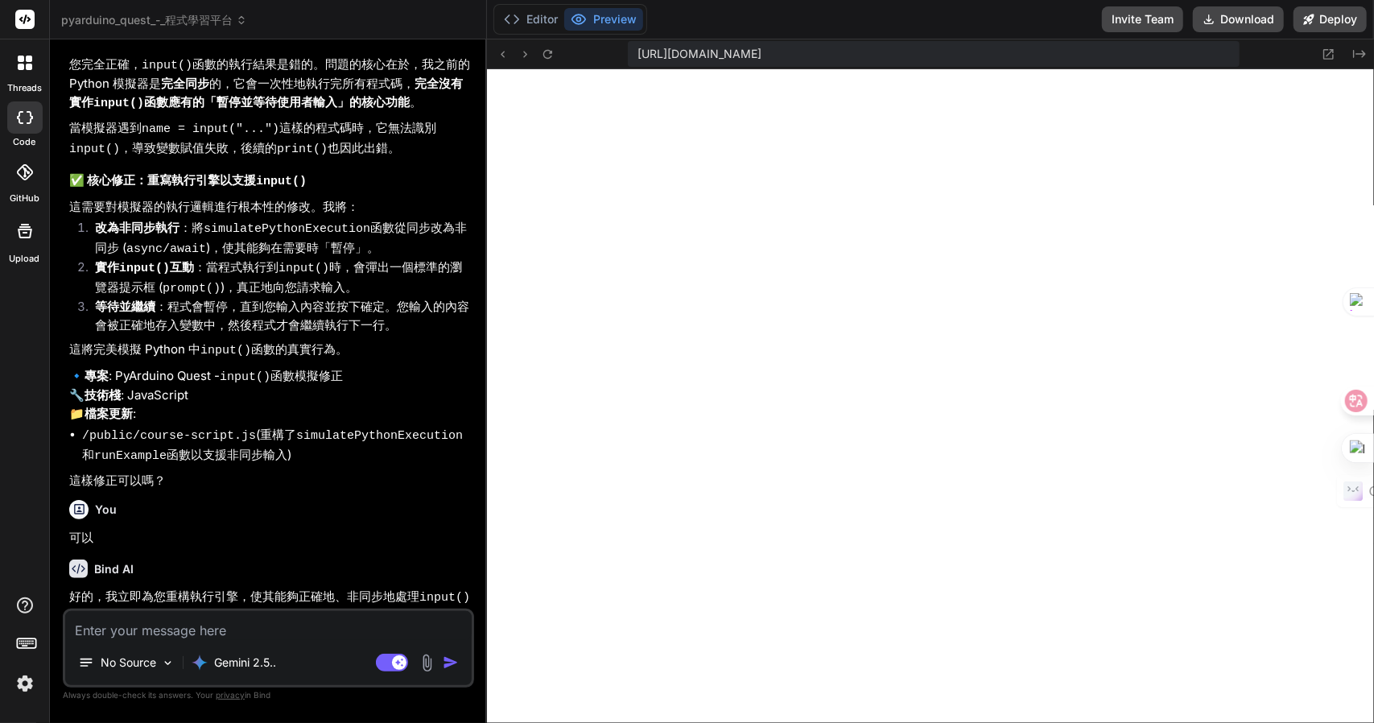
scroll to position [12656, 0]
